Goal: Navigation & Orientation: Find specific page/section

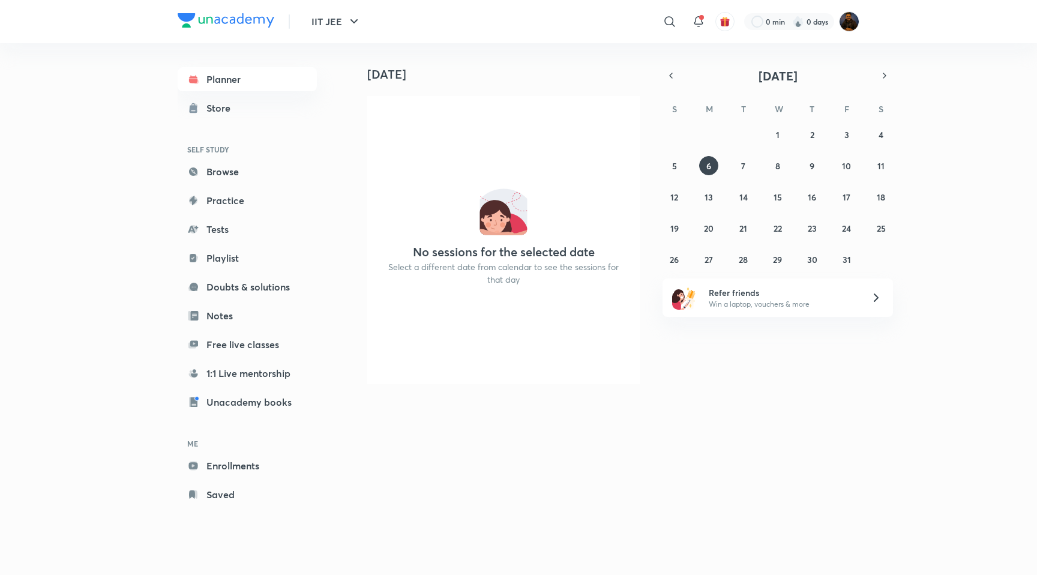
click at [502, 20] on div "​" at bounding box center [571, 21] width 221 height 29
click at [699, 18] on span at bounding box center [701, 17] width 5 height 5
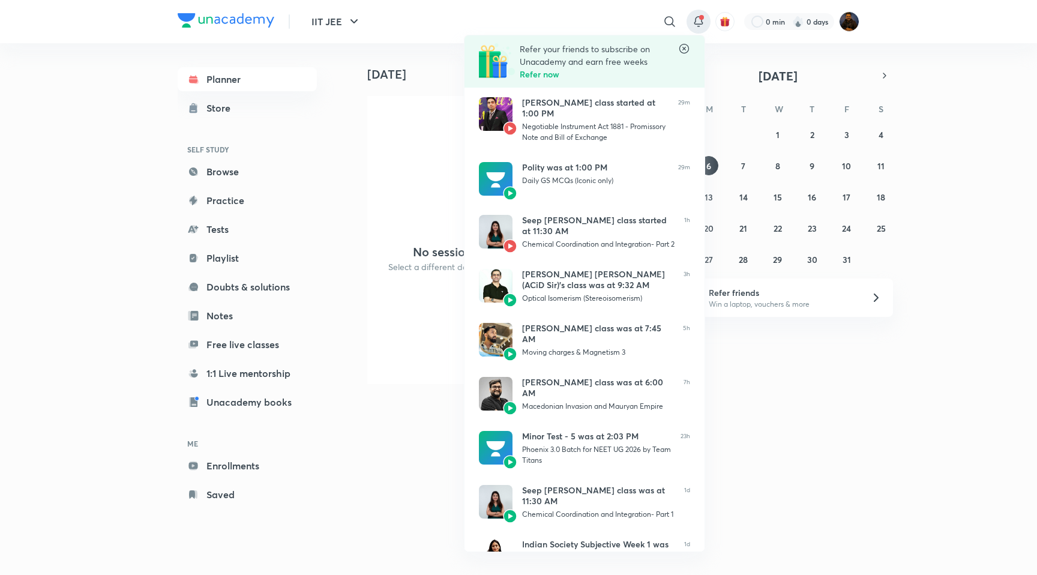
click at [445, 23] on div at bounding box center [518, 287] width 1037 height 575
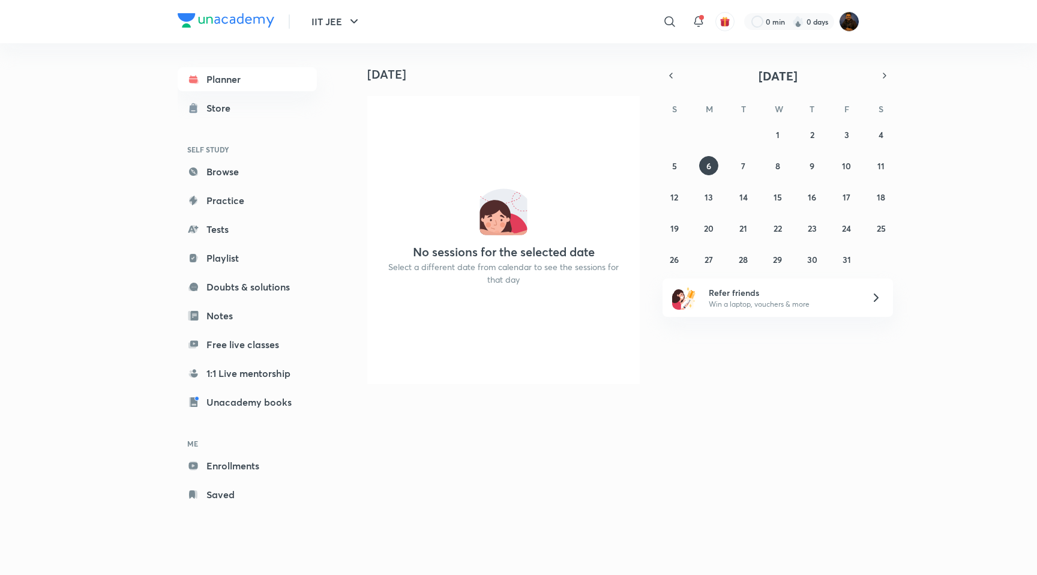
click at [445, 23] on div "IIT JEE ​ 0 min 0 days" at bounding box center [519, 21] width 682 height 43
click at [480, 13] on div "​" at bounding box center [571, 21] width 221 height 29
click at [507, 25] on div "​" at bounding box center [571, 21] width 221 height 29
click at [587, 31] on div "​" at bounding box center [571, 21] width 221 height 29
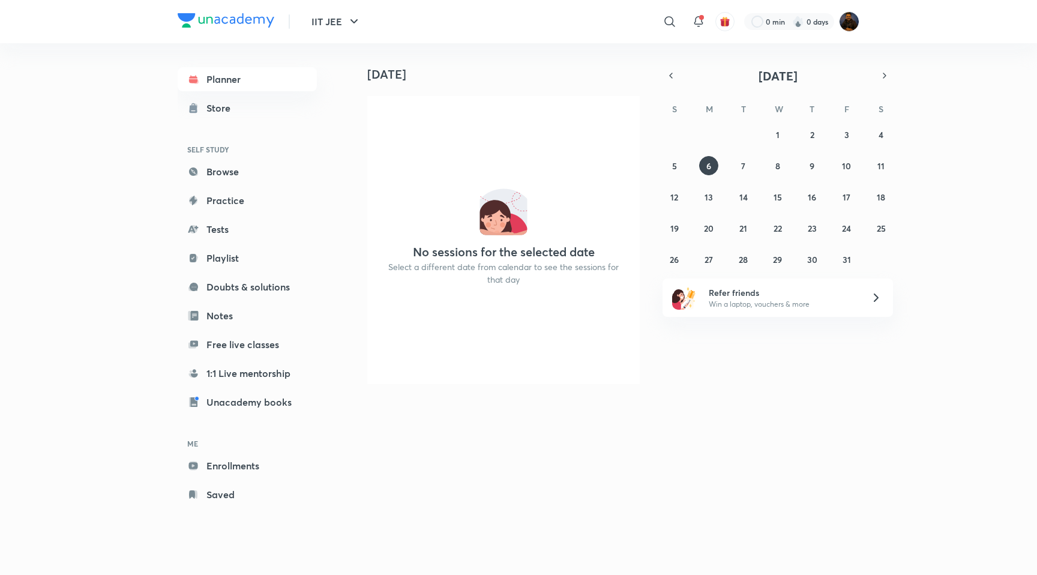
click at [573, 18] on div "​" at bounding box center [571, 21] width 221 height 29
click at [233, 182] on link "Browse" at bounding box center [247, 172] width 139 height 24
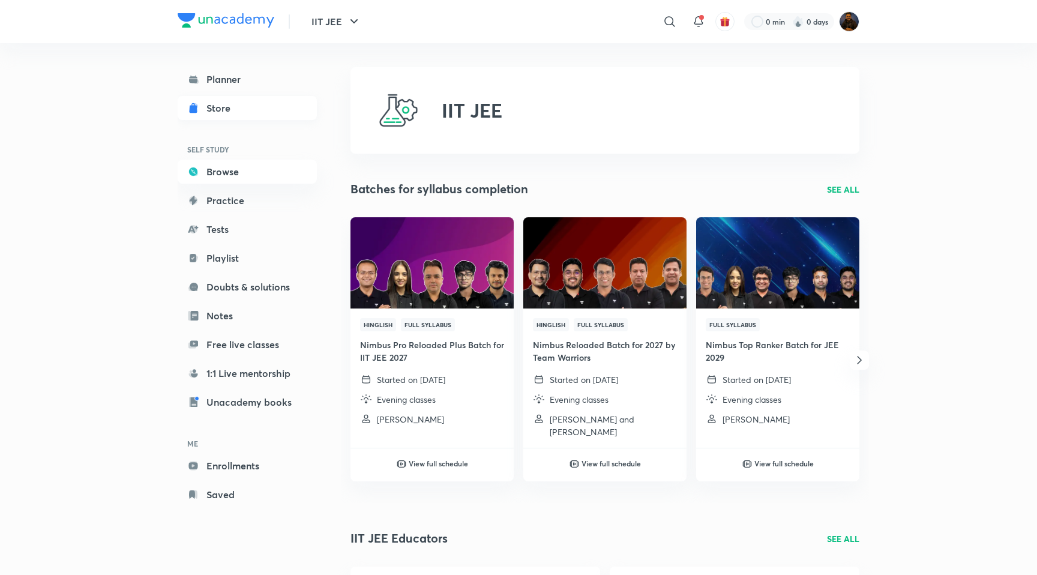
click at [244, 110] on link "Store" at bounding box center [247, 108] width 139 height 24
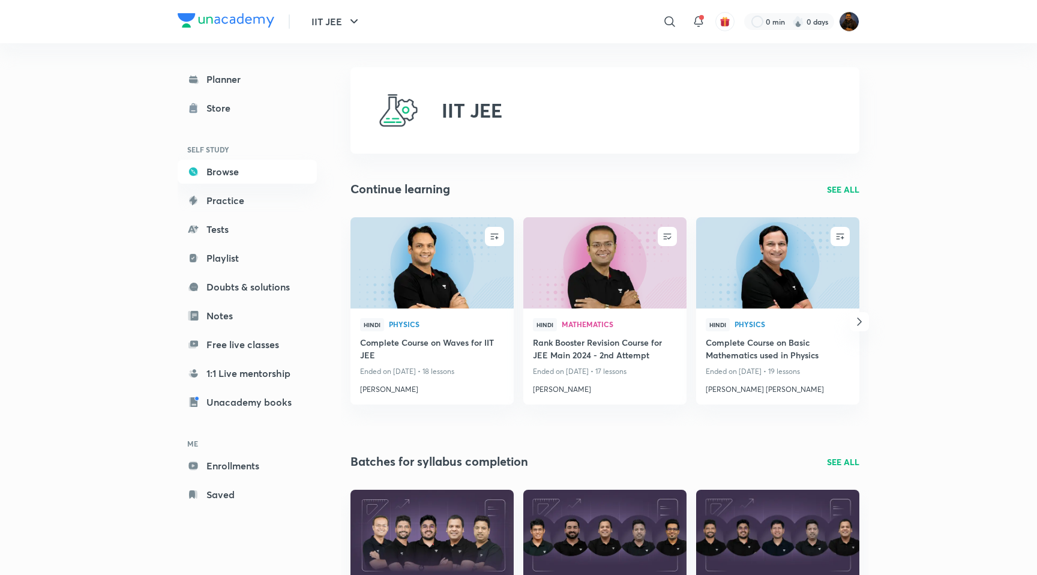
click at [340, 254] on div "Planner Store SELF STUDY Browse Practice Tests Playlist Doubts & solutions Note…" at bounding box center [259, 286] width 163 height 487
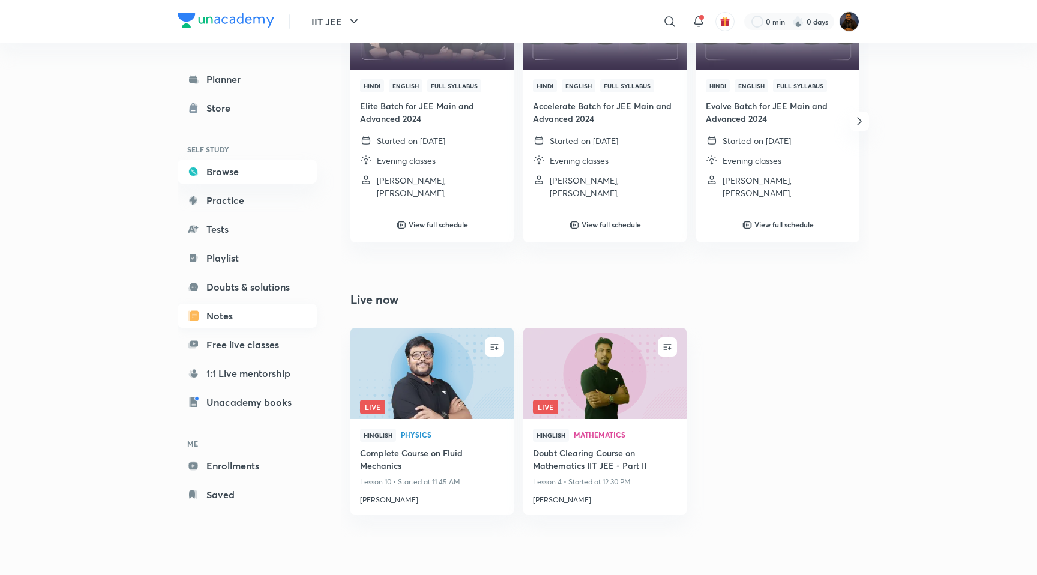
scroll to position [593, 0]
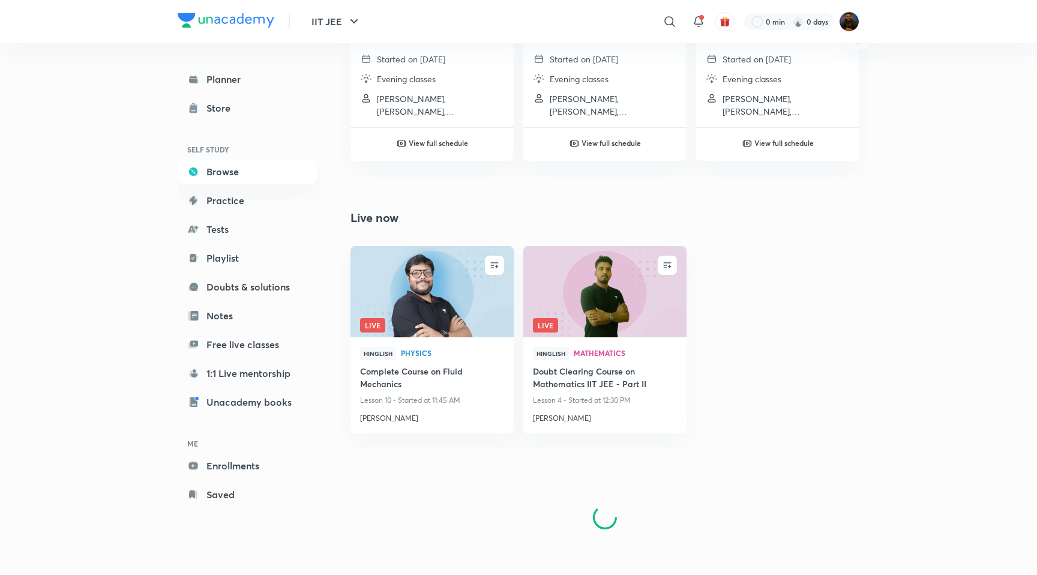
click at [462, 201] on div "IIT JEE Continue learning SEE ALL ENROLL Hindi Physics Complete Course on Waves…" at bounding box center [605, 13] width 509 height 1079
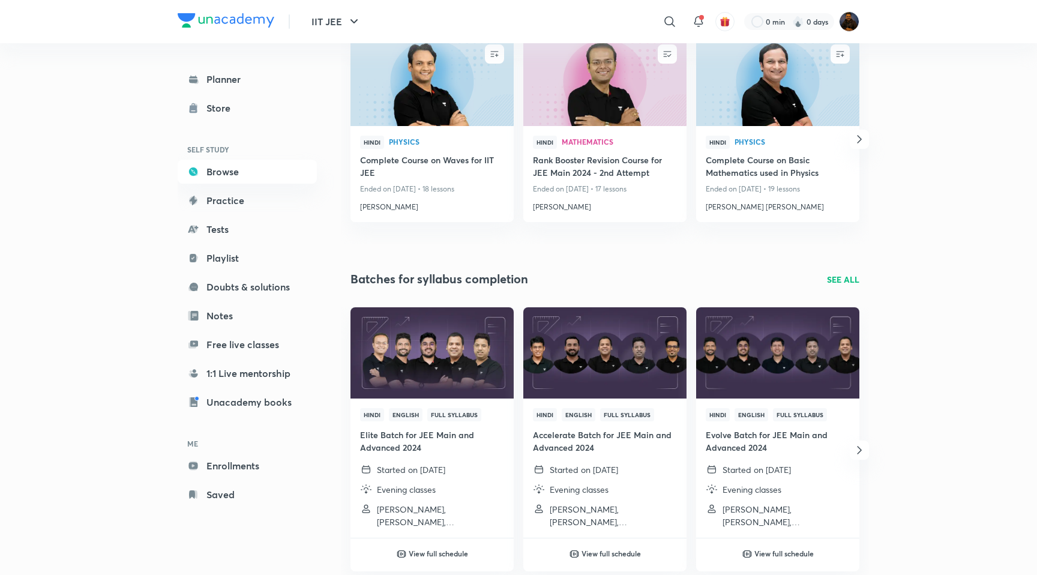
scroll to position [0, 0]
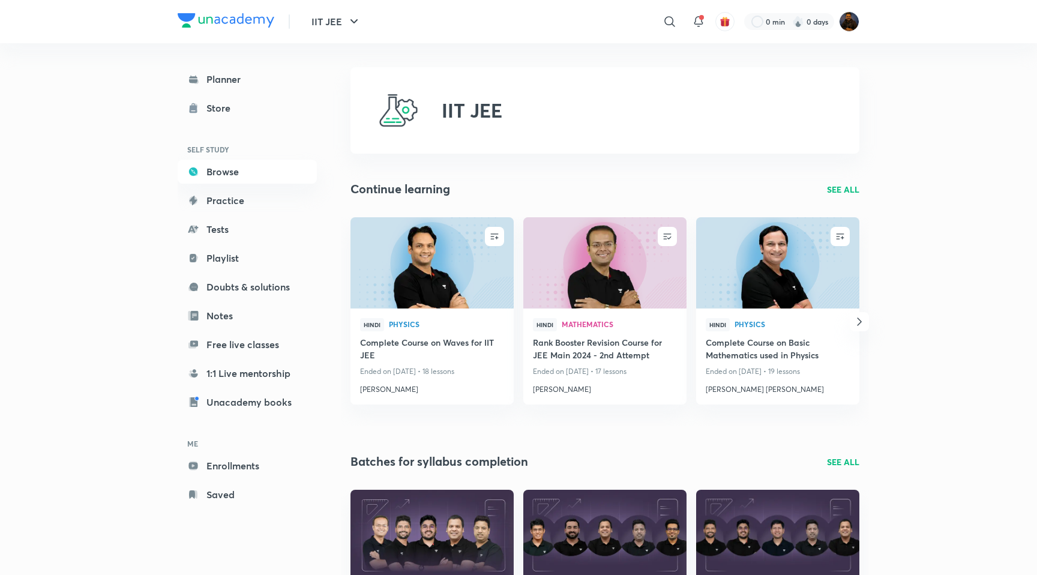
click at [534, 180] on div "Continue learning SEE ALL" at bounding box center [605, 189] width 509 height 18
click at [529, 180] on div "Continue learning SEE ALL" at bounding box center [605, 189] width 509 height 18
click at [278, 206] on link "Practice" at bounding box center [247, 200] width 139 height 24
click at [234, 225] on link "Tests" at bounding box center [247, 229] width 139 height 24
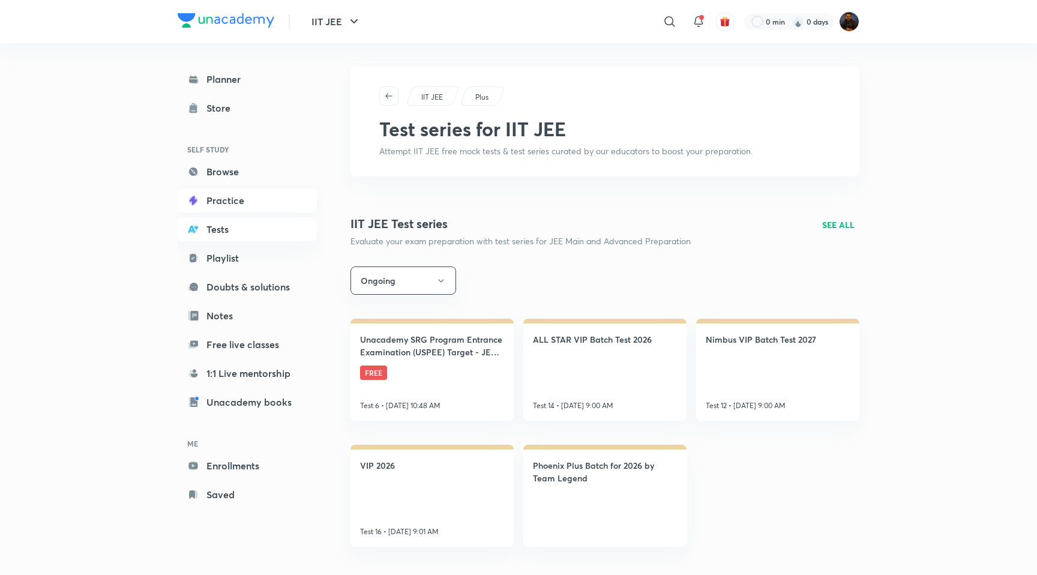
click at [261, 203] on link "Practice" at bounding box center [247, 200] width 139 height 24
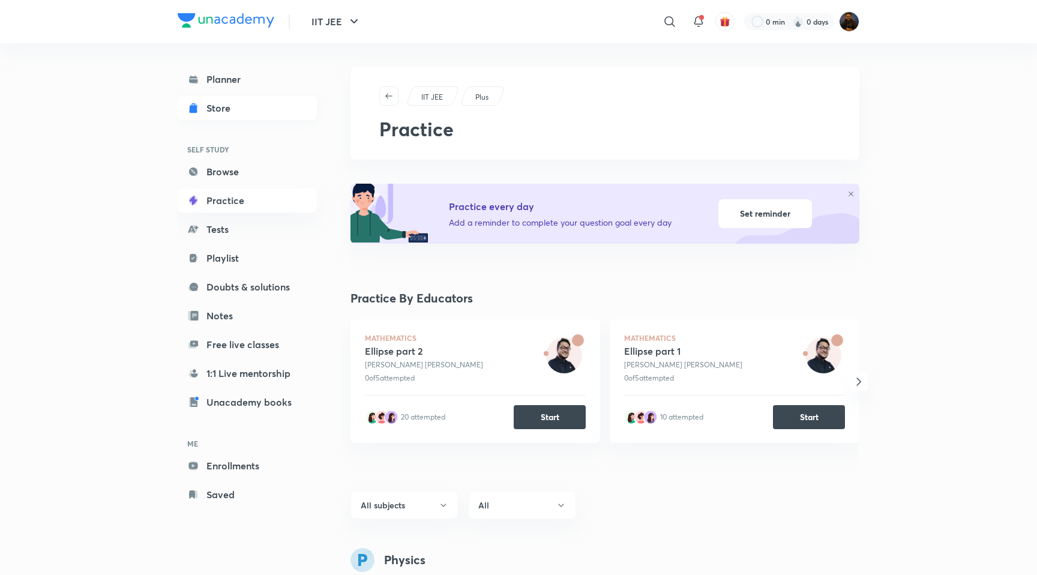
click at [223, 106] on div "Store" at bounding box center [221, 108] width 31 height 14
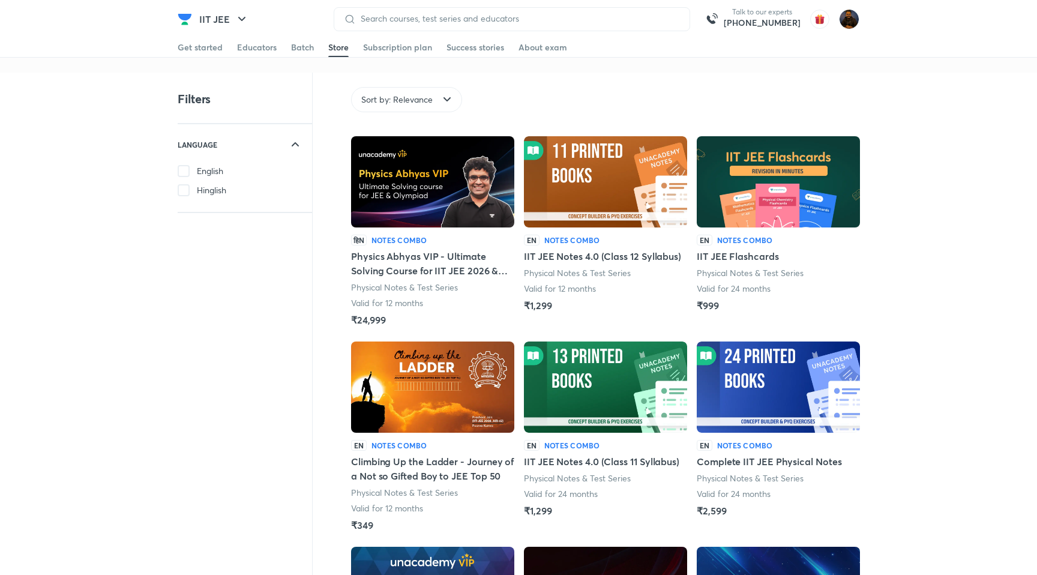
click at [820, 17] on img "button" at bounding box center [819, 19] width 19 height 19
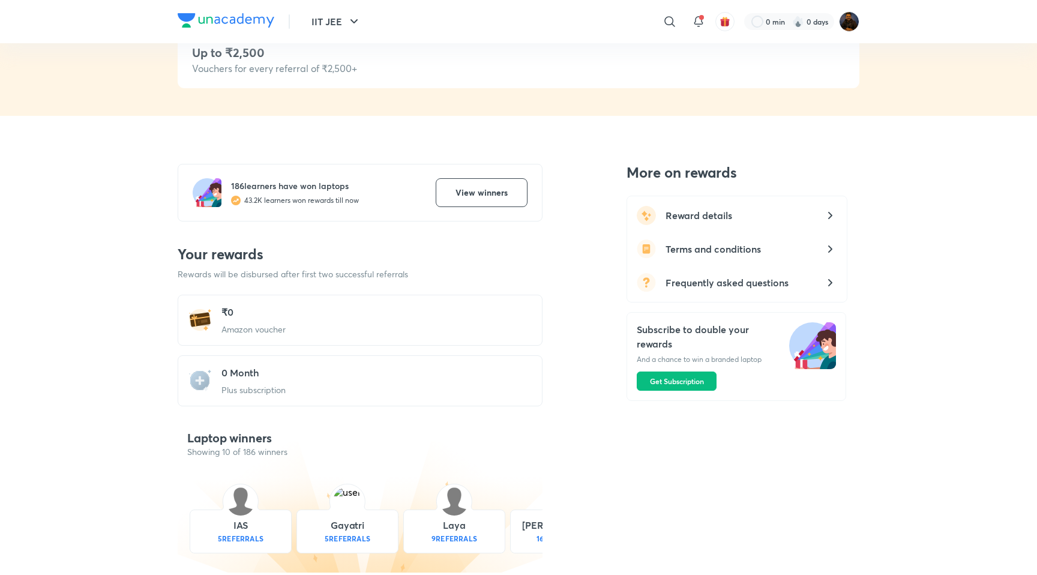
scroll to position [283, 0]
click at [574, 340] on div "More on rewards Reward details Terms and conditions Frequently asked questions …" at bounding box center [695, 281] width 305 height 237
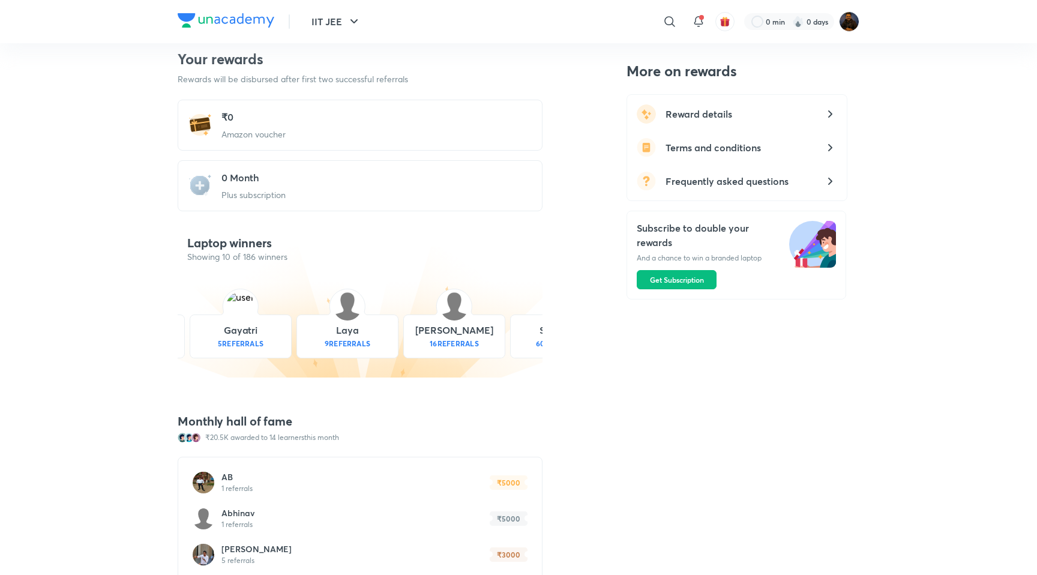
scroll to position [500, 0]
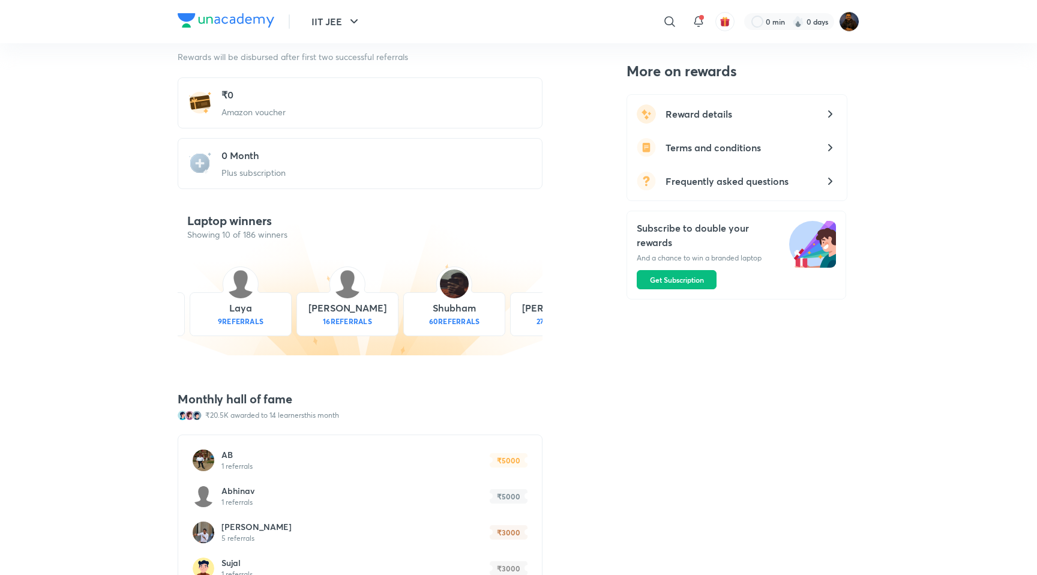
click at [590, 337] on div "More on rewards Reward details Terms and conditions Frequently asked questions …" at bounding box center [695, 321] width 305 height 844
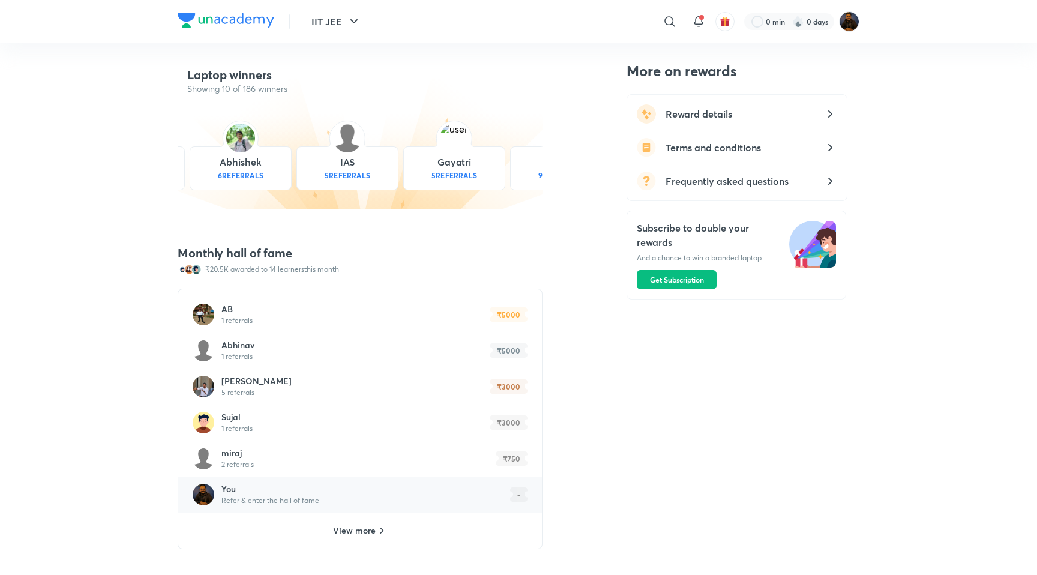
scroll to position [649, 0]
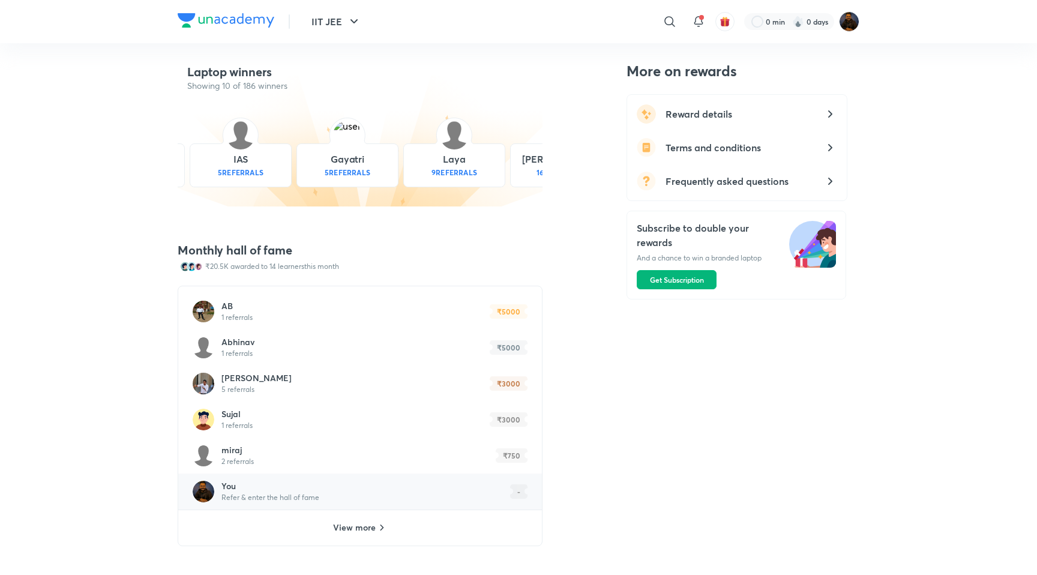
click at [687, 272] on button "Get Subscription" at bounding box center [677, 279] width 80 height 19
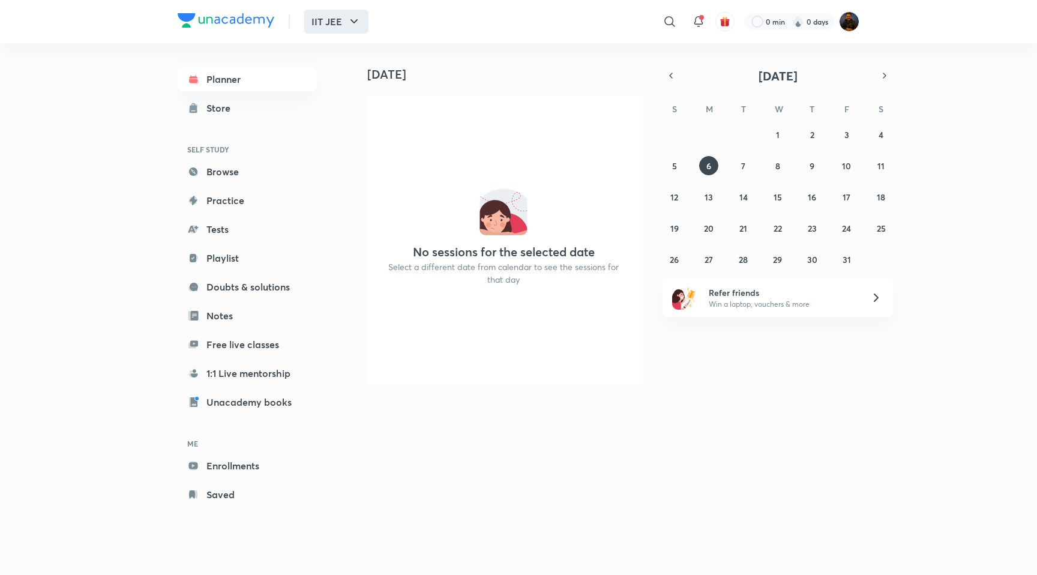
click at [333, 25] on button "IIT JEE" at bounding box center [336, 22] width 64 height 24
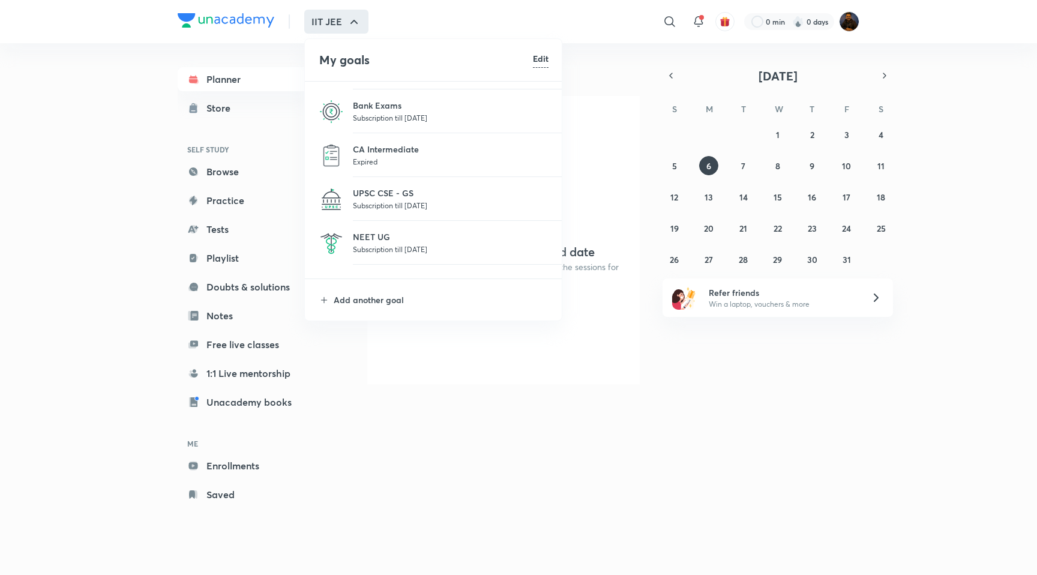
scroll to position [53, 0]
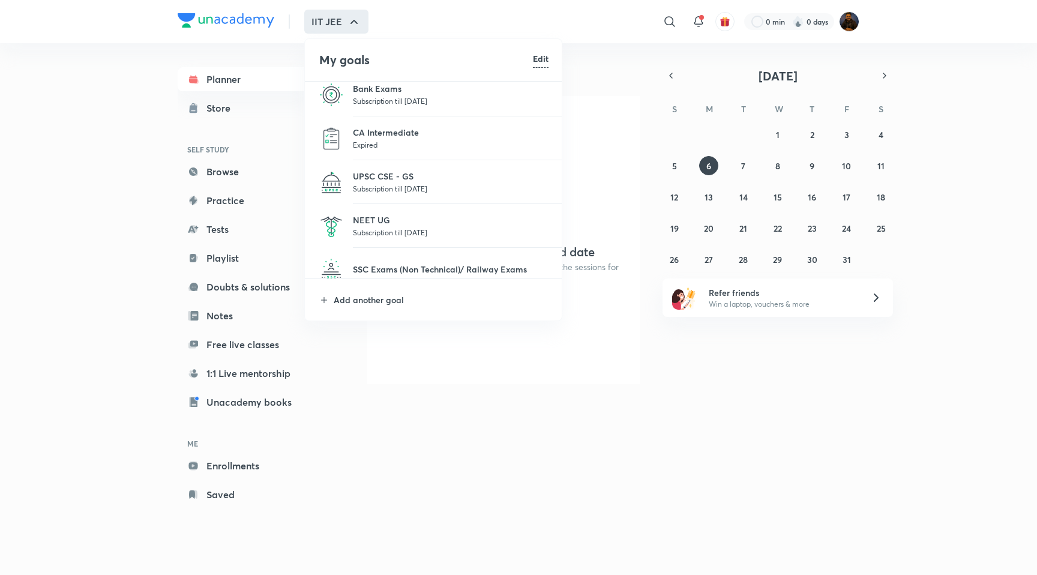
click at [364, 145] on p "Expired" at bounding box center [451, 145] width 196 height 12
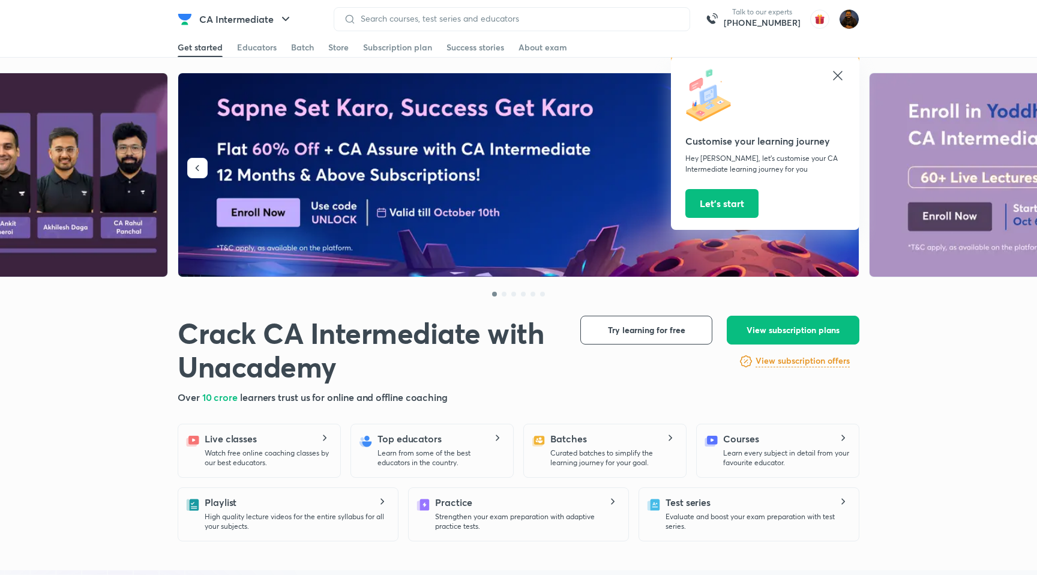
click at [838, 77] on icon at bounding box center [838, 75] width 14 height 14
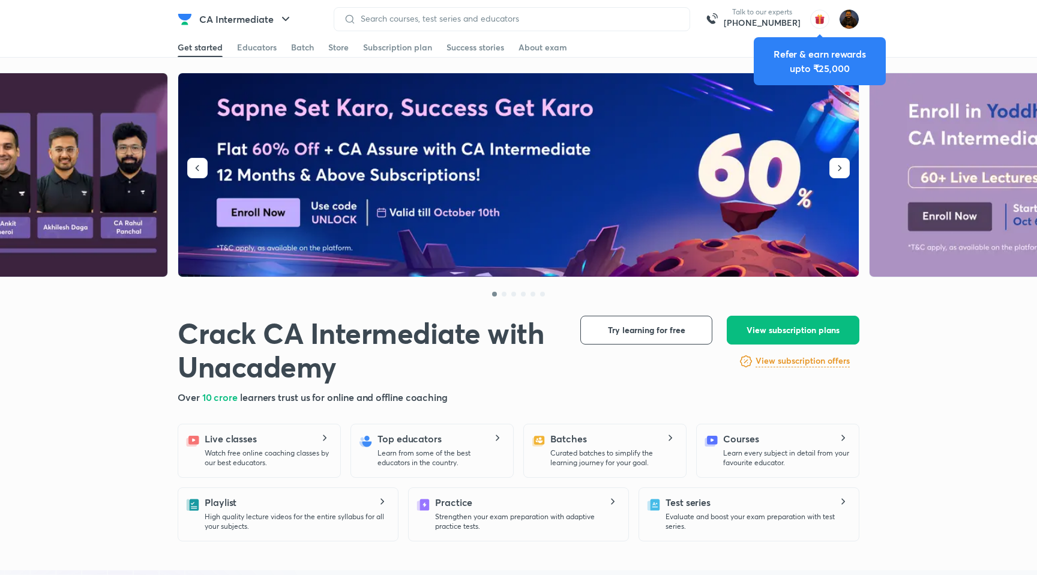
click at [678, 370] on div "Crack CA Intermediate with Unacademy Crack CA Intermediate with Unacademy Over …" at bounding box center [519, 360] width 682 height 89
click at [837, 163] on icon "button" at bounding box center [840, 168] width 12 height 12
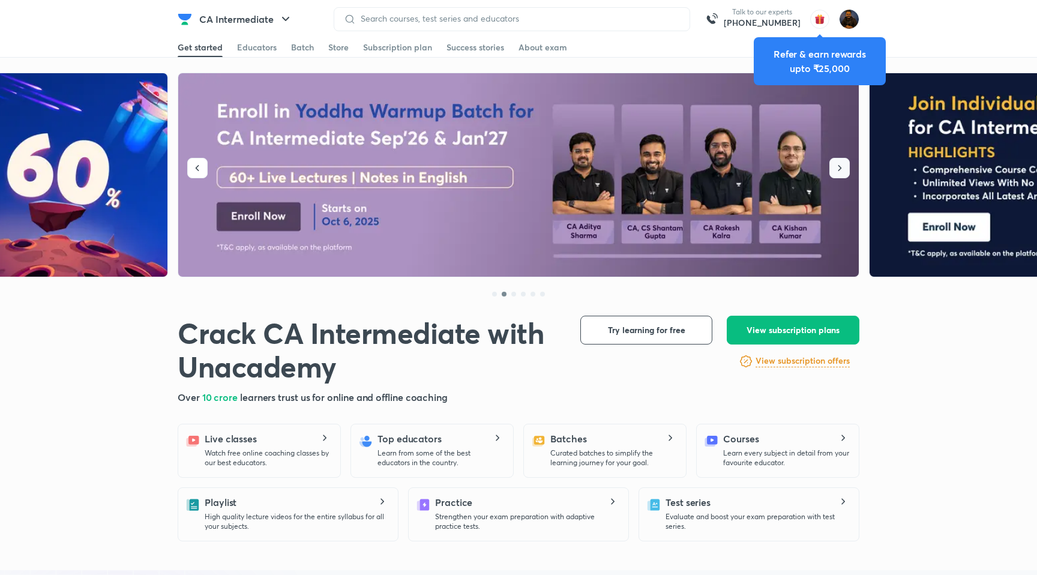
click at [837, 163] on icon "button" at bounding box center [840, 168] width 12 height 12
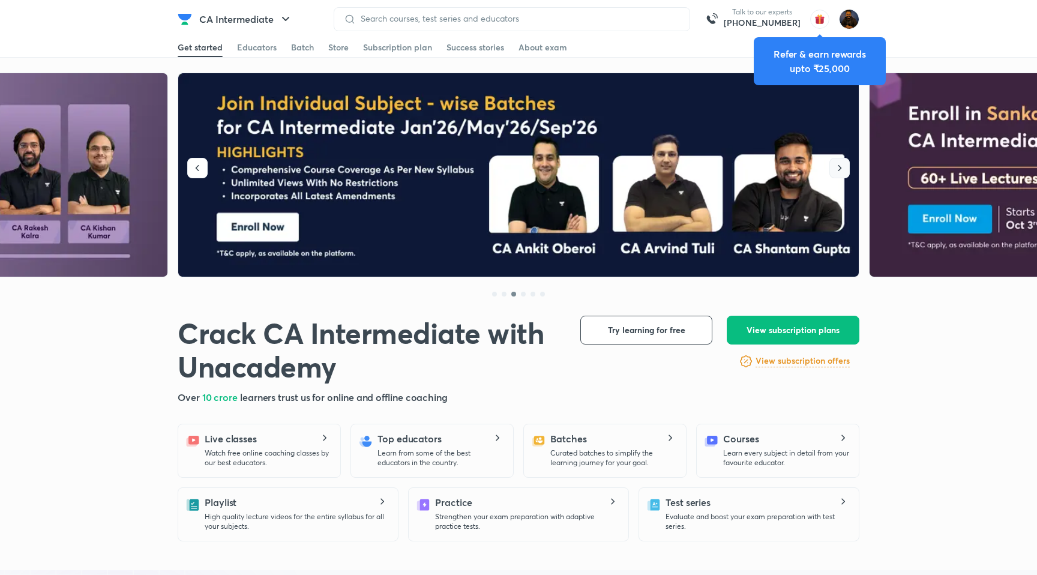
click at [837, 163] on icon "button" at bounding box center [840, 168] width 12 height 12
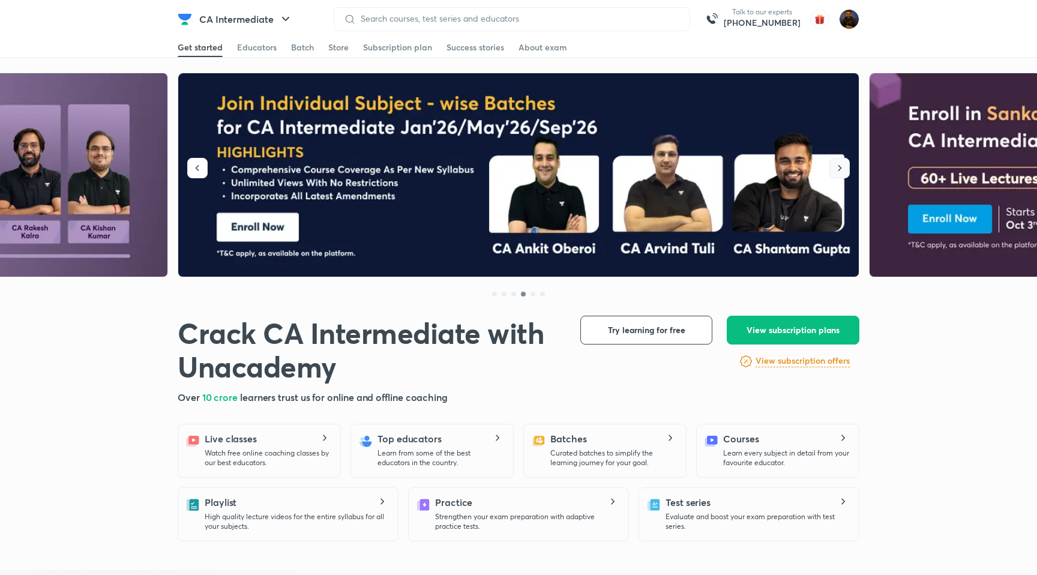
click at [844, 170] on icon "button" at bounding box center [840, 168] width 12 height 12
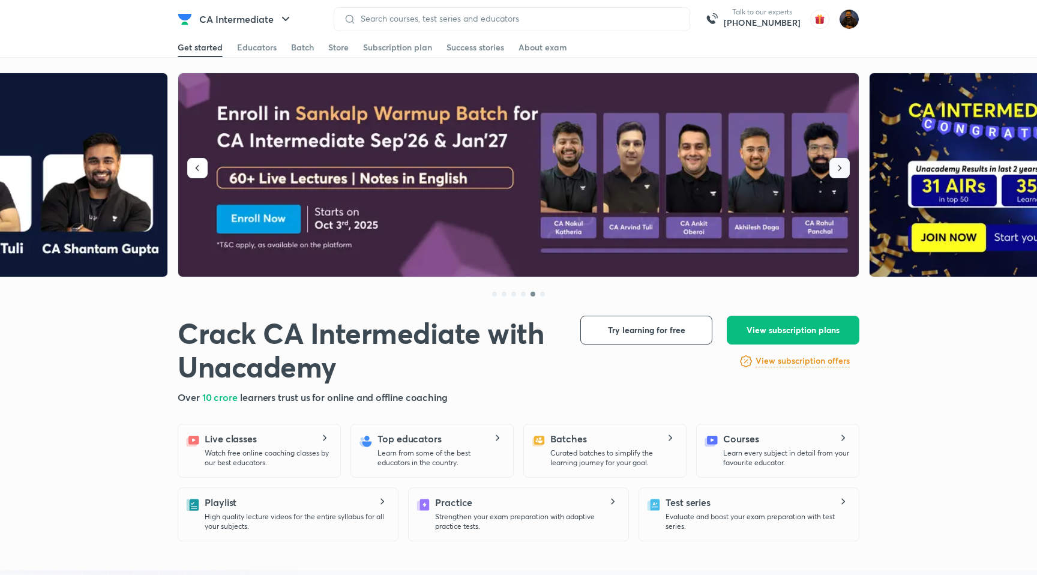
click at [844, 170] on icon "button" at bounding box center [840, 168] width 12 height 12
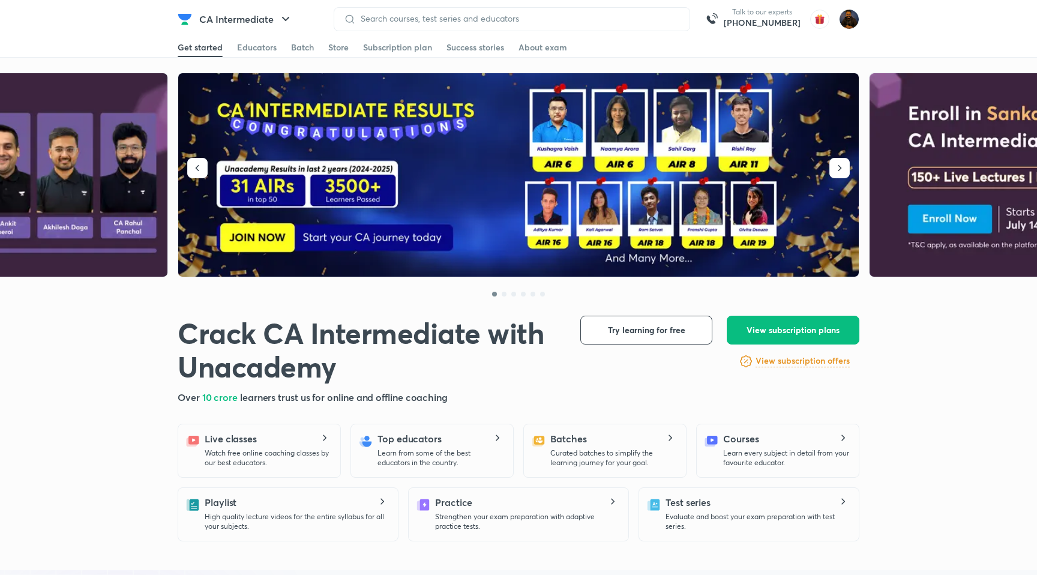
click at [668, 43] on div "Get started Educators Batch Store Subscription plan Success stories About exam" at bounding box center [519, 47] width 682 height 19
click at [856, 14] on img at bounding box center [849, 19] width 20 height 20
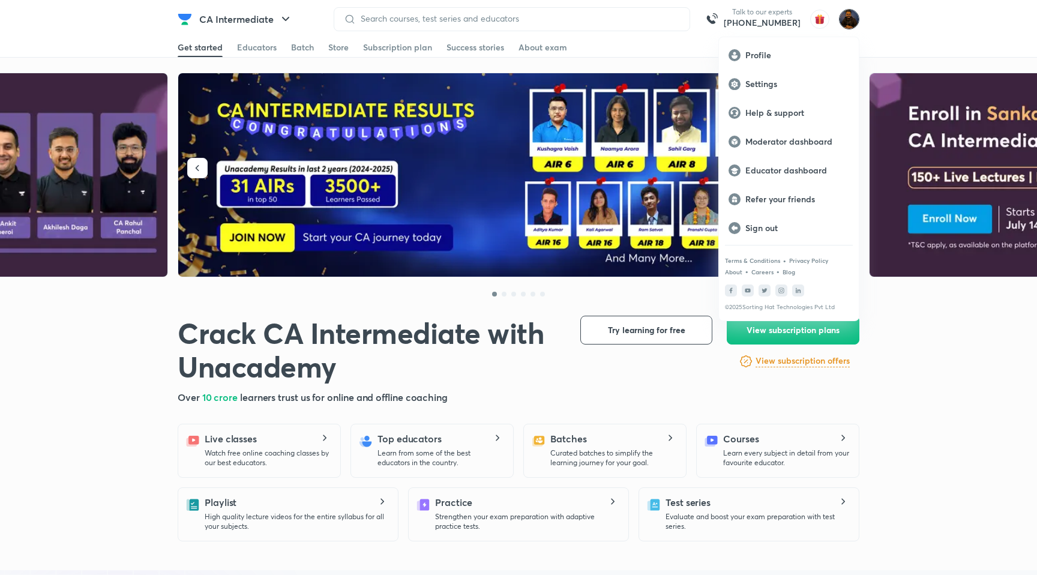
click at [927, 369] on div at bounding box center [518, 287] width 1037 height 575
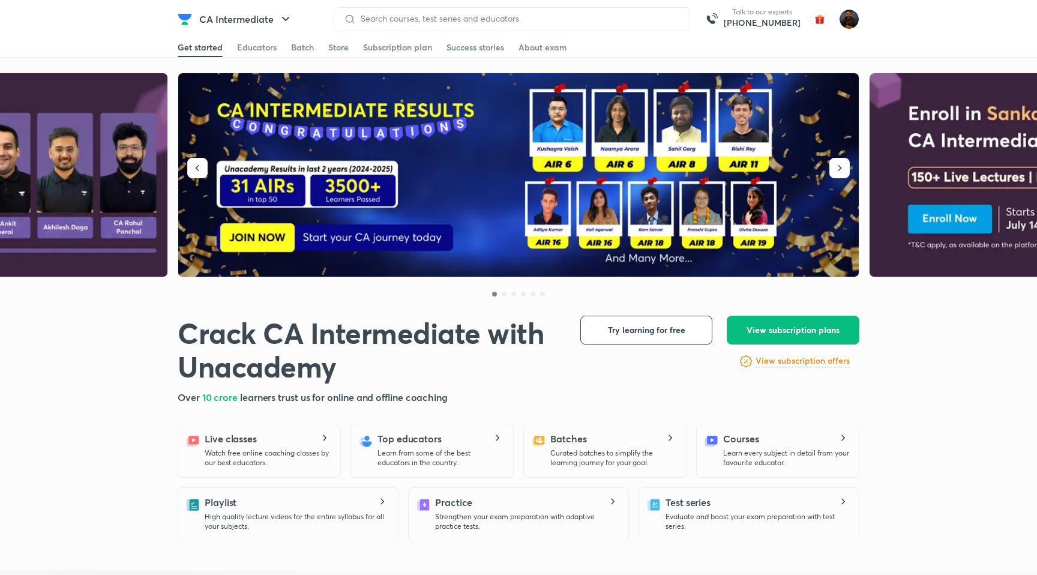
click at [308, 15] on div "CA Intermediate" at bounding box center [261, 19] width 139 height 24
click at [677, 47] on div "Get started Educators Batch Store Subscription plan Success stories About exam" at bounding box center [519, 47] width 682 height 19
